Goal: Information Seeking & Learning: Learn about a topic

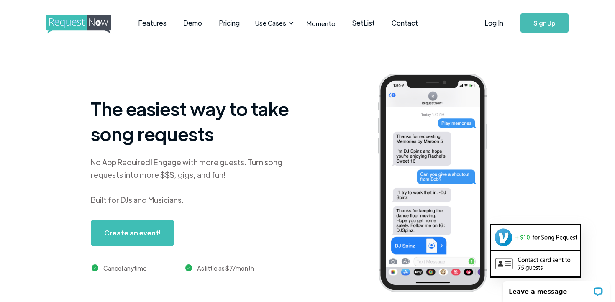
click at [101, 23] on img "home" at bounding box center [86, 24] width 81 height 19
click at [170, 24] on link "Features" at bounding box center [152, 23] width 45 height 26
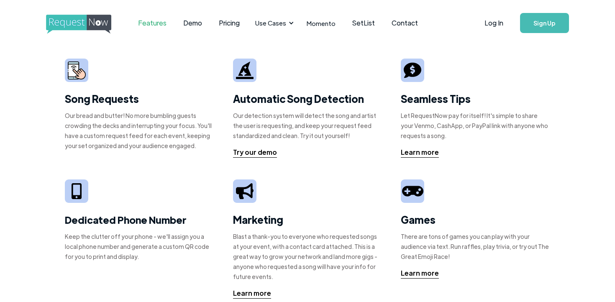
click at [114, 99] on strong "Song Requests" at bounding box center [102, 98] width 74 height 13
click at [84, 74] on img at bounding box center [77, 71] width 18 height 18
click at [364, 22] on link "SetList" at bounding box center [363, 23] width 39 height 26
click at [233, 27] on link "Pricing" at bounding box center [230, 23] width 38 height 26
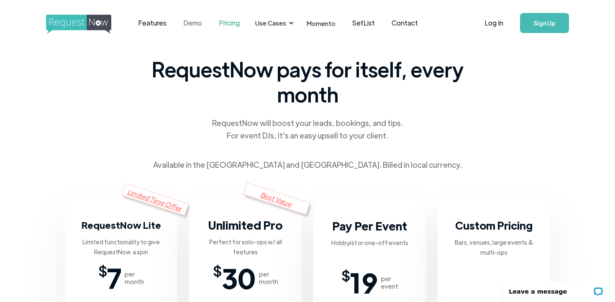
click at [197, 22] on link "Demo" at bounding box center [193, 23] width 36 height 26
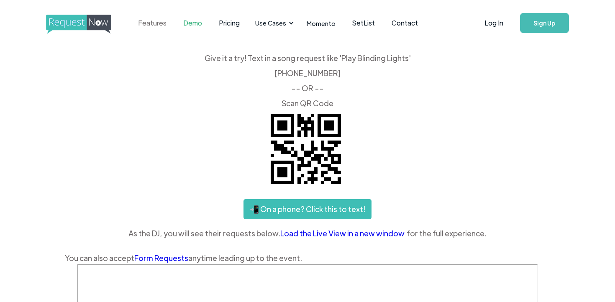
click at [159, 23] on link "Features" at bounding box center [152, 23] width 45 height 26
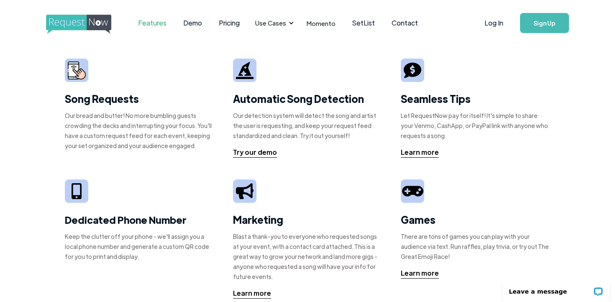
click at [107, 11] on div "Features Demo Pricing Use Cases Wedding + Private Events Karaoke DJs Bar/Club &…" at bounding box center [245, 23] width 399 height 26
